Goal: Information Seeking & Learning: Learn about a topic

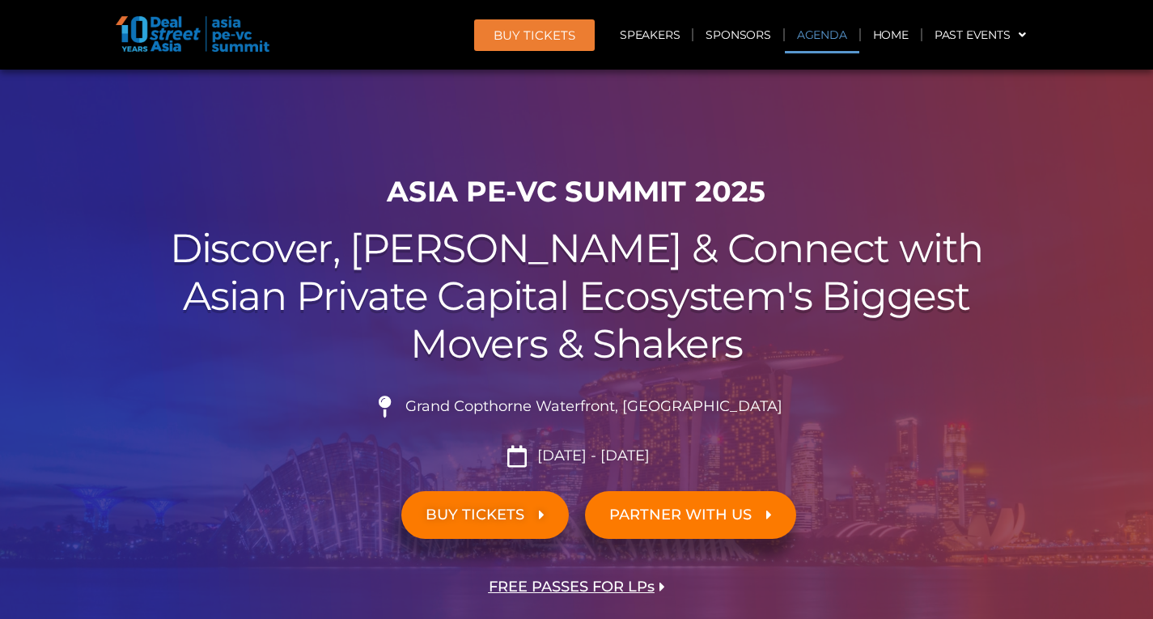
click at [829, 38] on link "Agenda" at bounding box center [822, 34] width 74 height 37
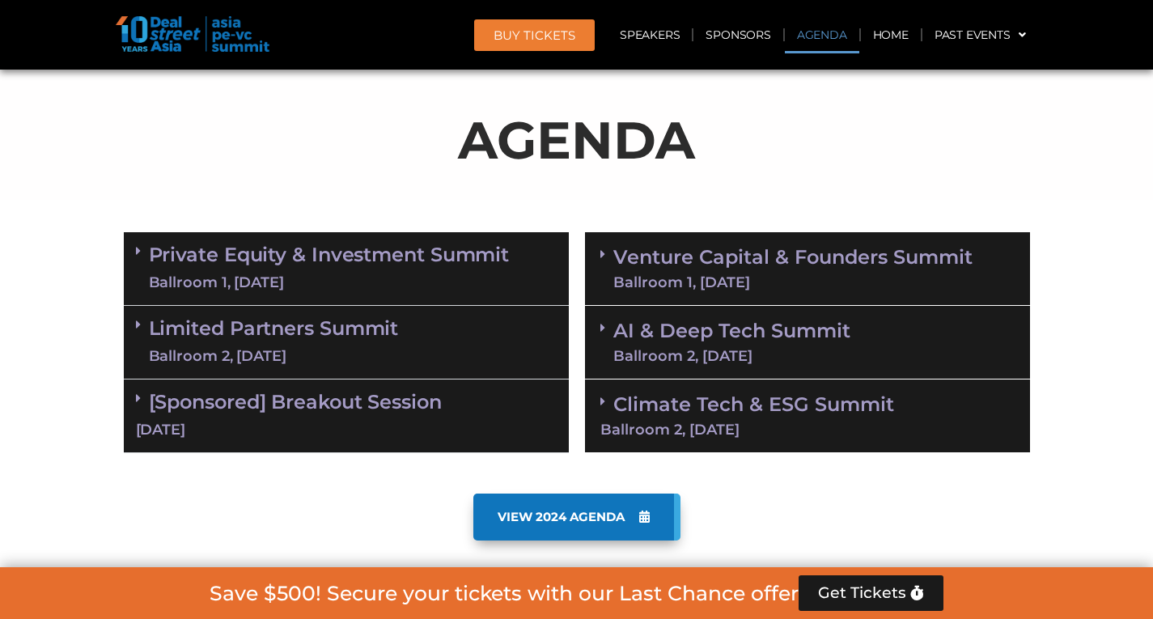
scroll to position [846, 0]
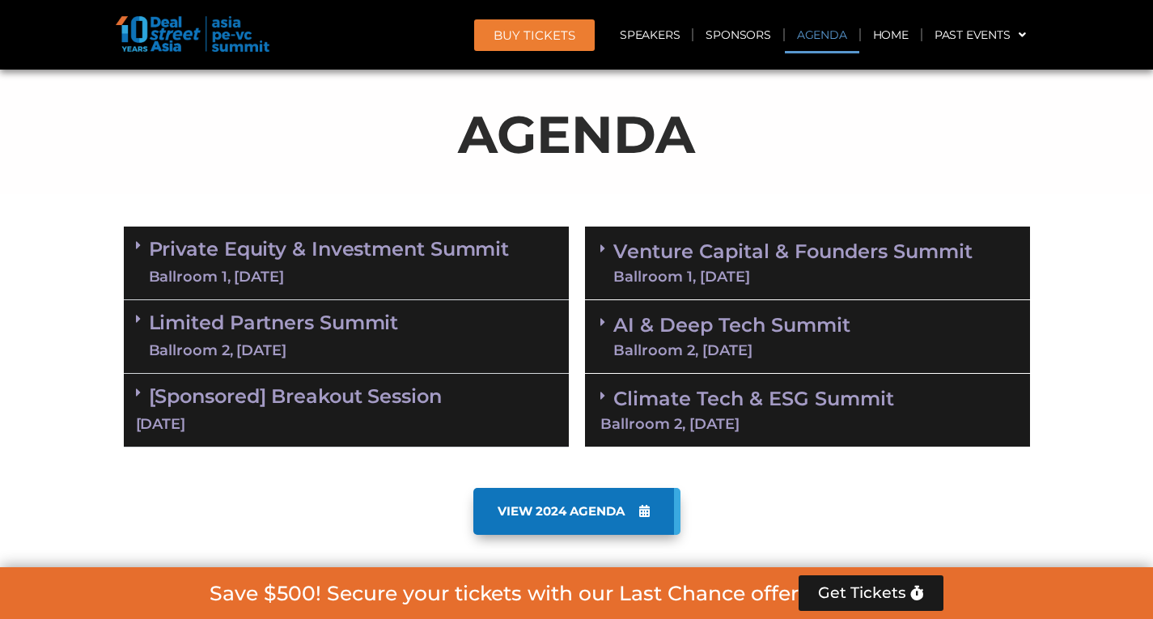
click at [308, 331] on link "Limited Partners [GEOGRAPHIC_DATA] 2, [DATE]" at bounding box center [274, 336] width 250 height 49
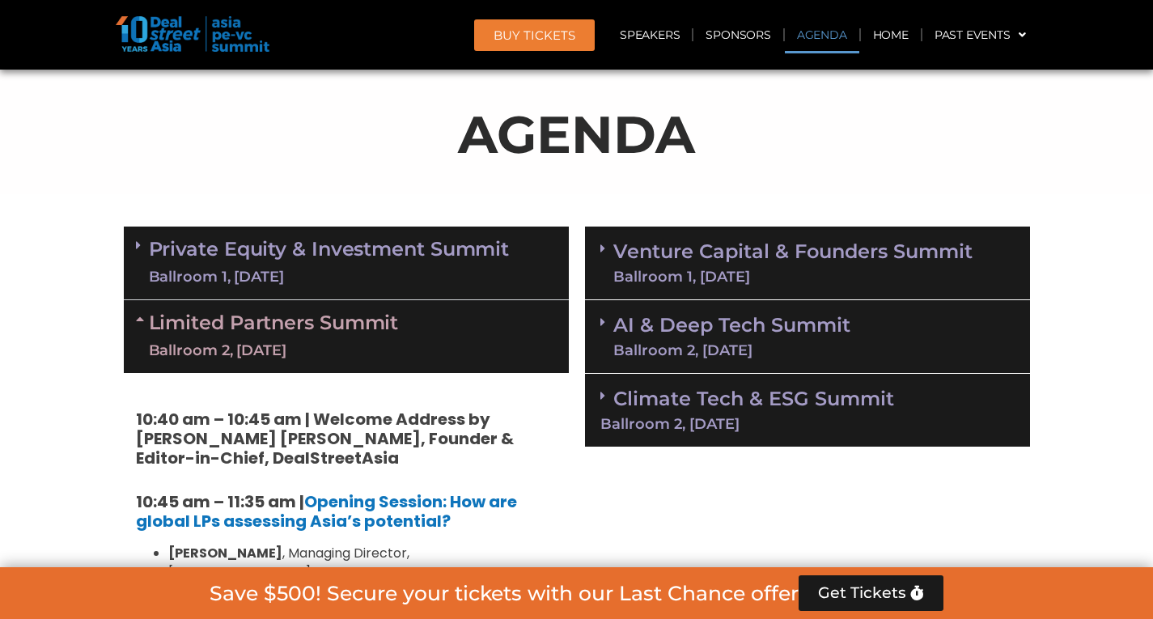
click at [346, 246] on link "Private Equity & Investment Summit Ballroom 1, [DATE]" at bounding box center [329, 263] width 361 height 49
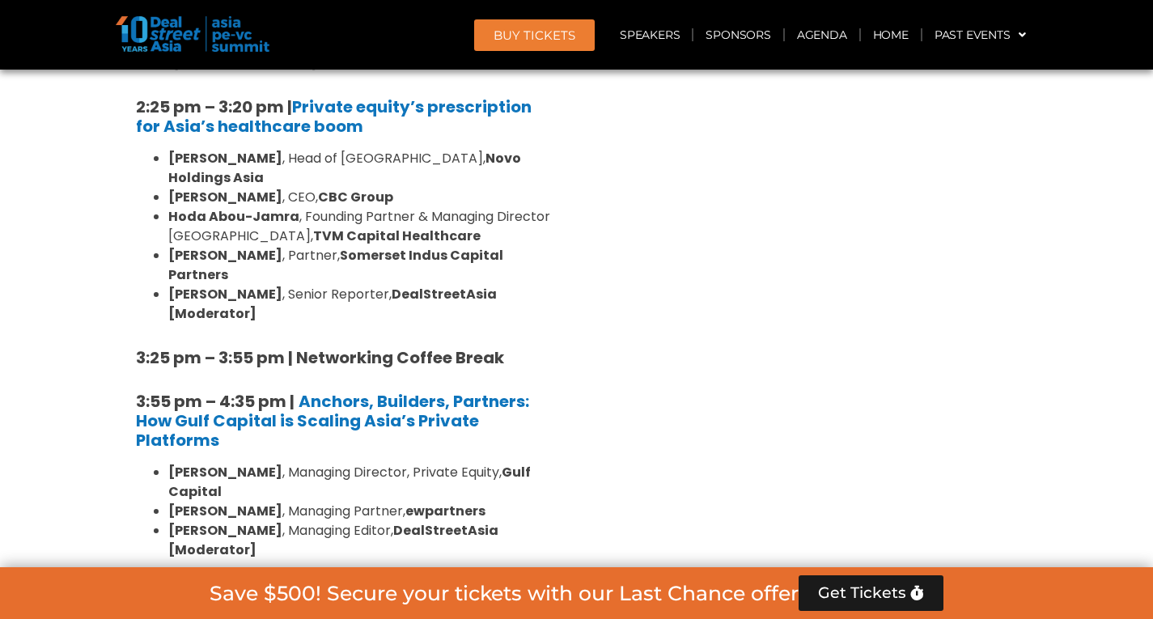
scroll to position [2545, 0]
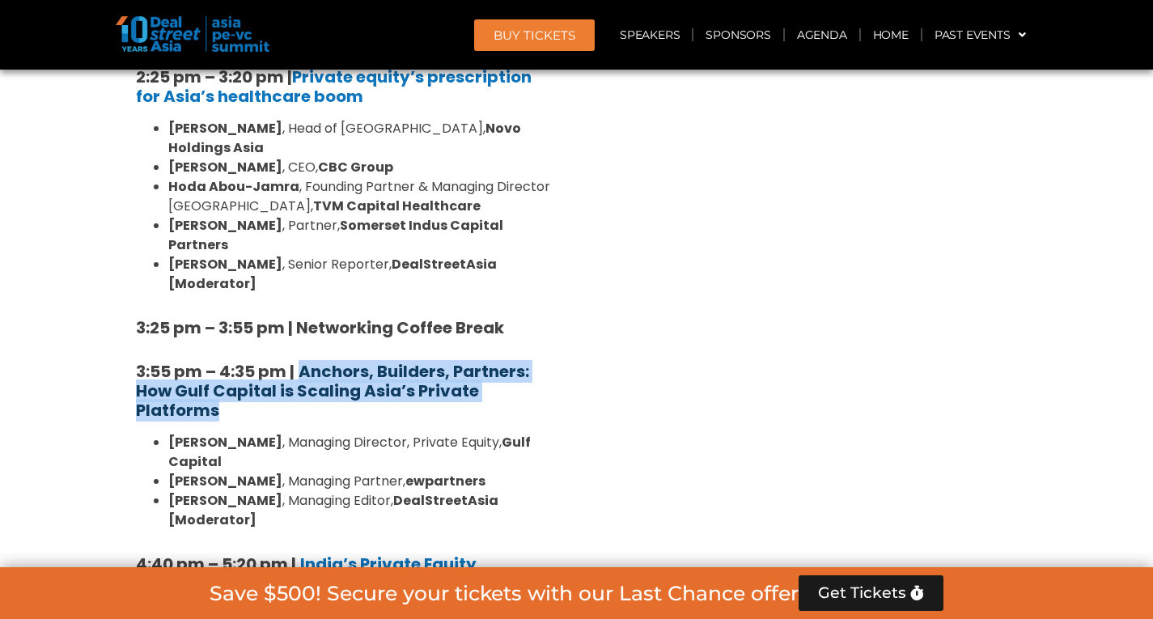
drag, startPoint x: 226, startPoint y: 175, endPoint x: 304, endPoint y: 134, distance: 88.3
click at [304, 362] on h5 "3:55 pm – 4:35 pm | Anchors, Builders, Partners: How Gulf Capital is Scaling As…" at bounding box center [346, 391] width 421 height 58
copy b "Anchors, Builders, Partners: How Gulf Capital is Scaling Asia’s Private Platfor…"
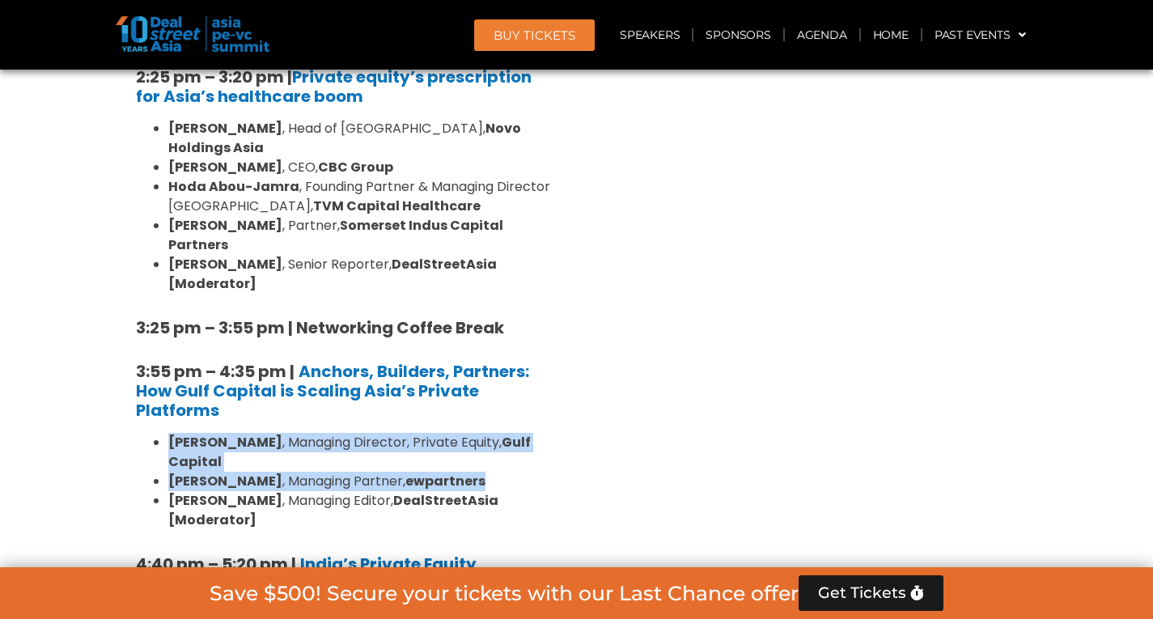
drag, startPoint x: 168, startPoint y: 206, endPoint x: 437, endPoint y: 246, distance: 272.5
click at [437, 433] on ul "[PERSON_NAME] , Managing Director, Private Equity, Gulf Capital [PERSON_NAME] ,…" at bounding box center [346, 481] width 421 height 97
copy ul "[PERSON_NAME] , Managing Director, Private Equity, Gulf Capital [PERSON_NAME] ,…"
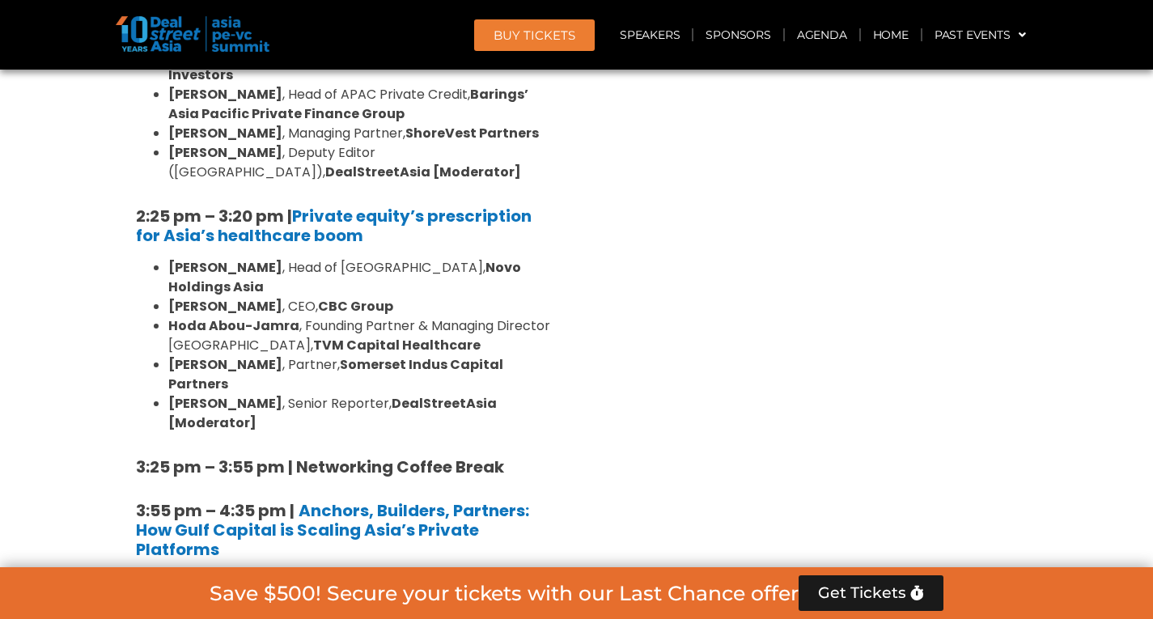
scroll to position [2384, 0]
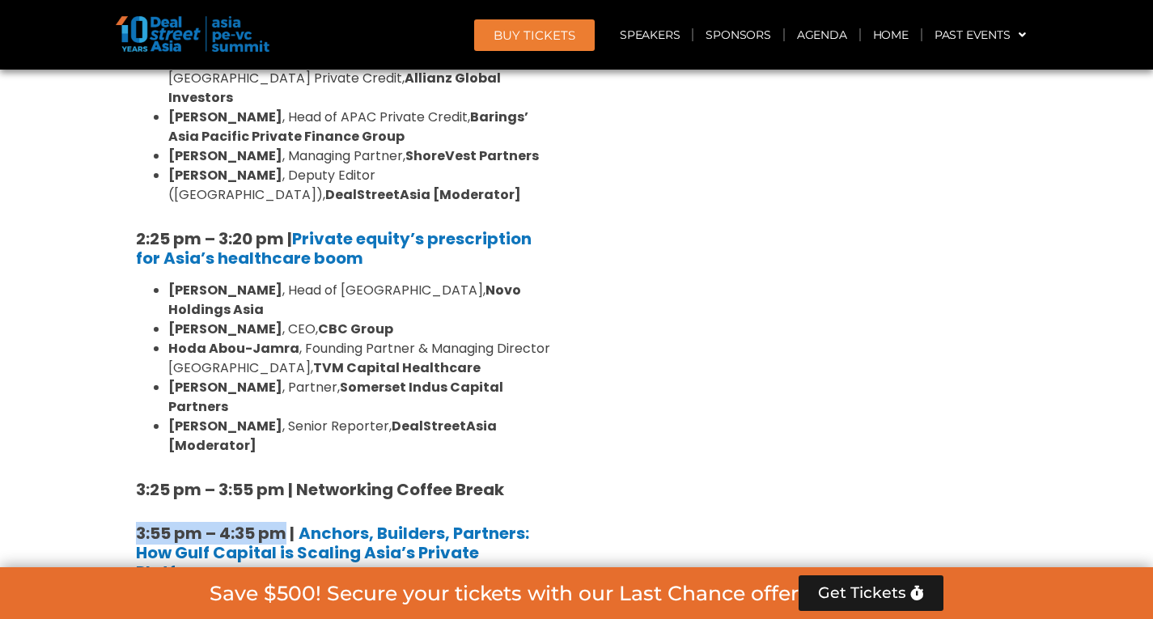
drag, startPoint x: 137, startPoint y: 299, endPoint x: 287, endPoint y: 295, distance: 149.8
click at [287, 522] on strong "3:55 pm – 4:35 pm |" at bounding box center [215, 533] width 159 height 23
copy strong "3:55 pm – 4:35 pm"
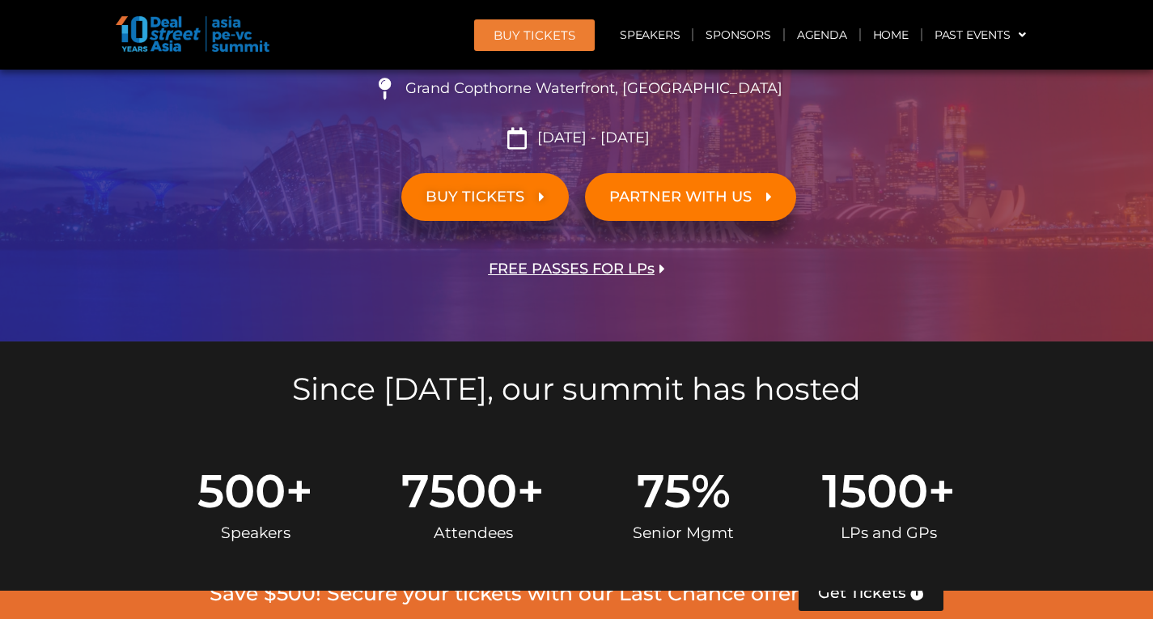
scroll to position [198, 0]
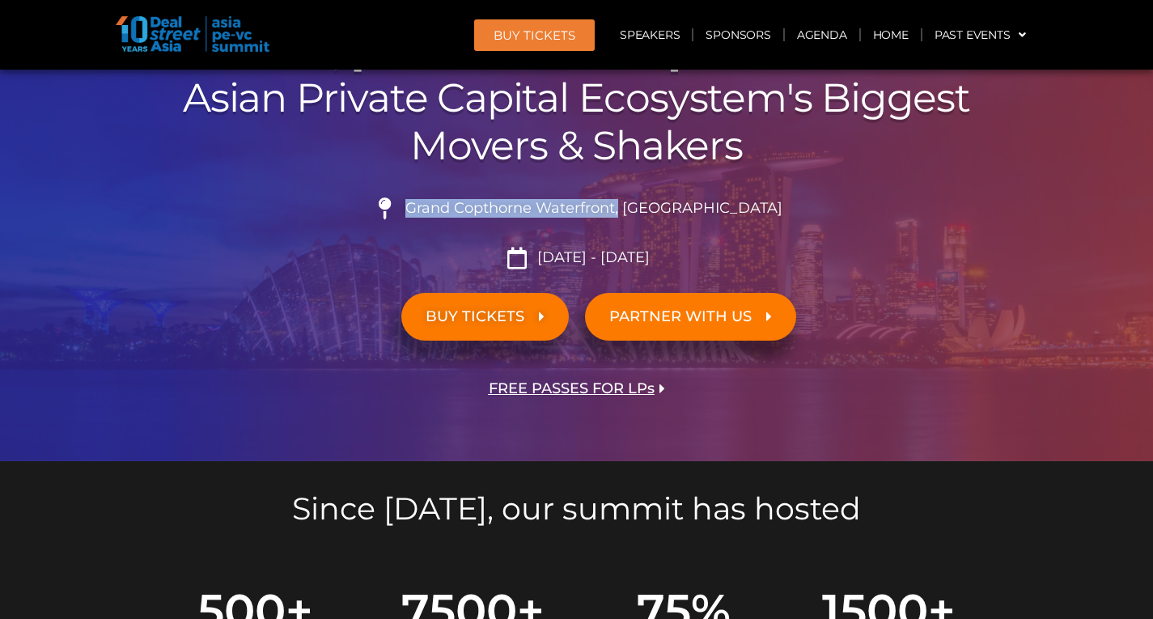
drag, startPoint x: 449, startPoint y: 210, endPoint x: 660, endPoint y: 210, distance: 210.4
click at [660, 210] on span "Grand Copthorne Waterfront, [GEOGRAPHIC_DATA]​" at bounding box center [591, 209] width 381 height 18
copy span "Grand Copthorne Waterfront,"
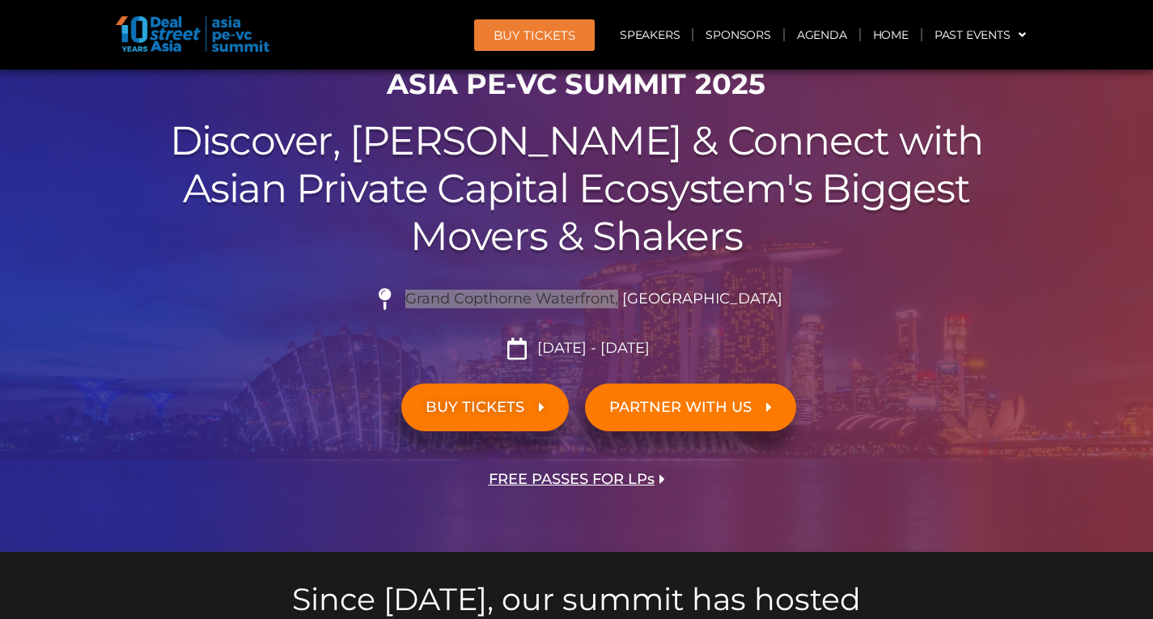
scroll to position [81, 0]
